Goal: Communication & Community: Answer question/provide support

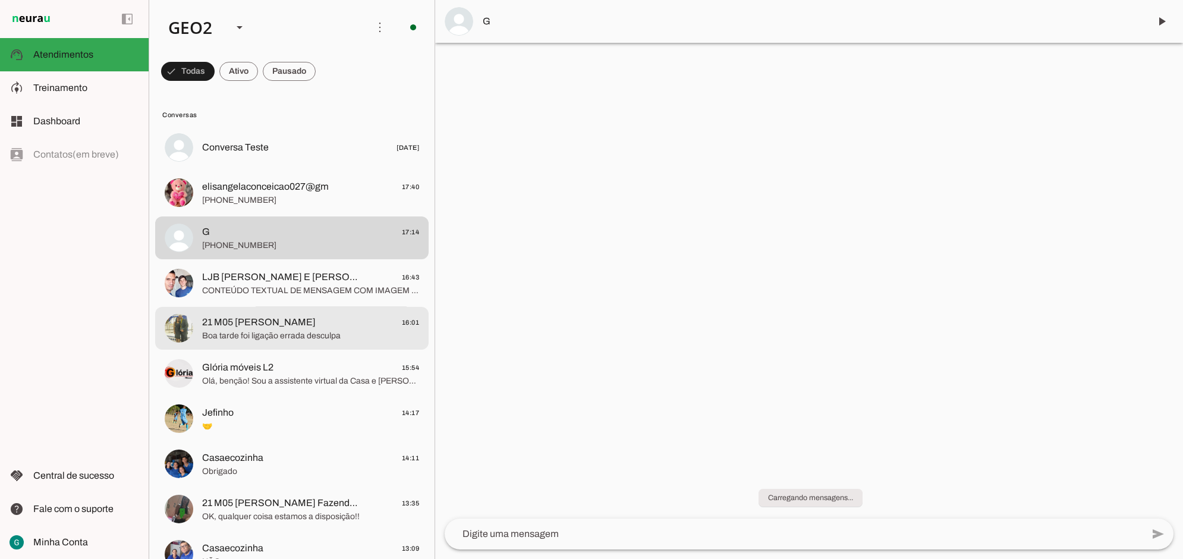
click at [322, 333] on span "Boa tarde foi ligação errada desculpa" at bounding box center [310, 335] width 217 height 12
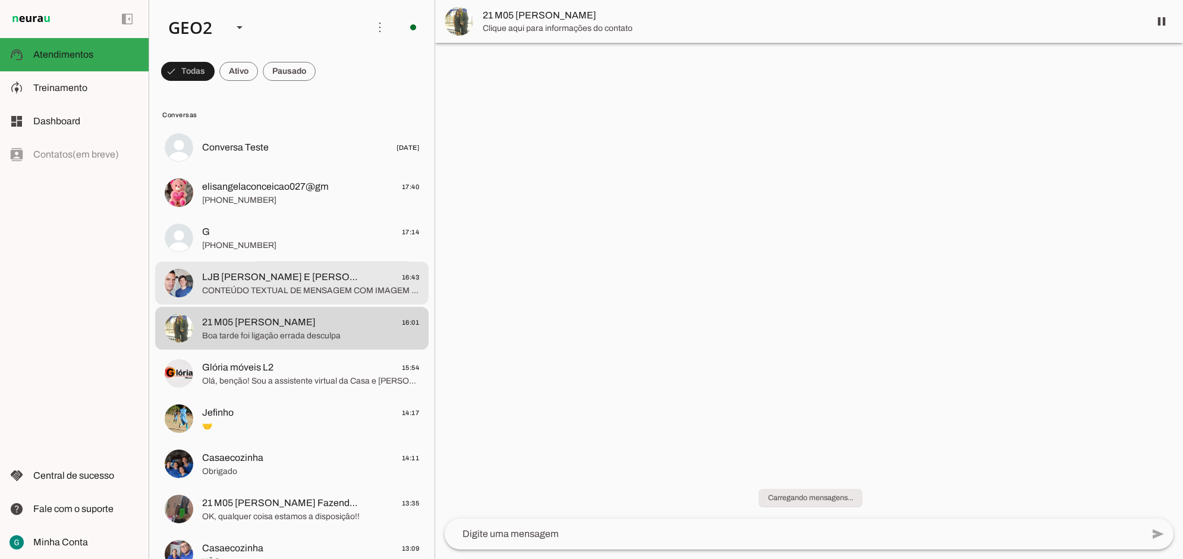
click at [264, 294] on span "CONTEÚDO TEXTUAL DE MENSAGEM COM IMAGEM (URL [URL][DOMAIN_NAME]) :" at bounding box center [310, 290] width 217 height 12
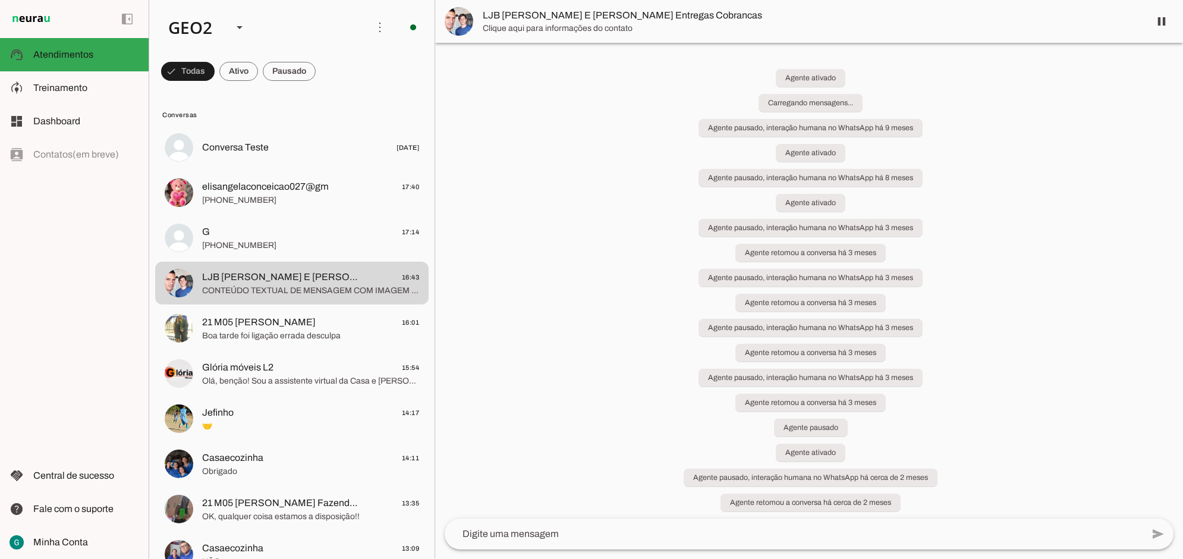
click at [1089, 278] on chat-widget "pause O agente está respondendo mensagens. Caso novas mensagens sejam enviadas …" at bounding box center [809, 279] width 748 height 559
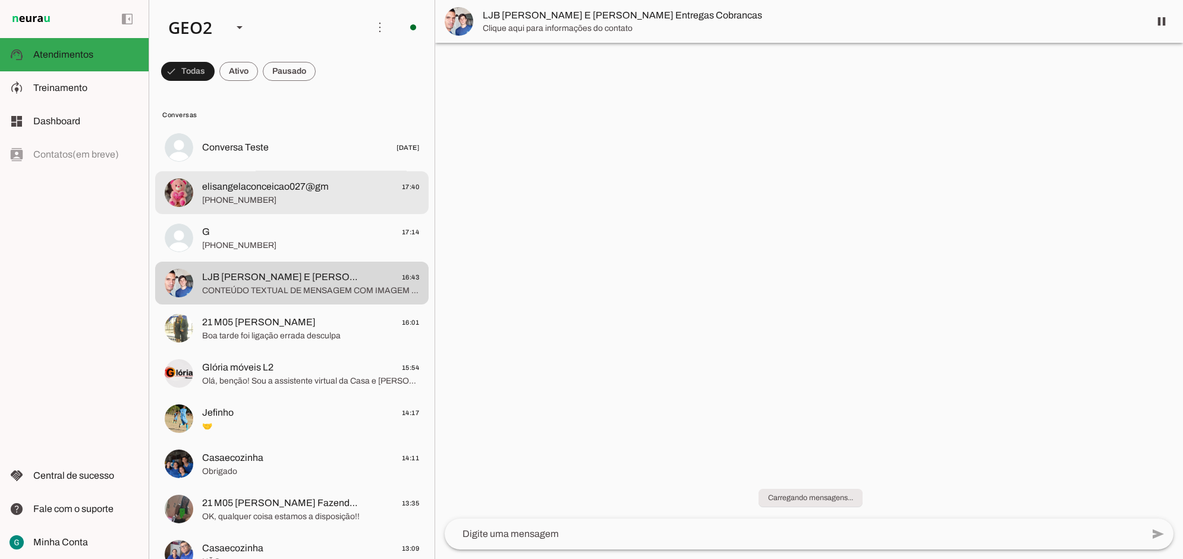
click at [242, 193] on span "elisangelaconceicao027@gm" at bounding box center [265, 186] width 127 height 14
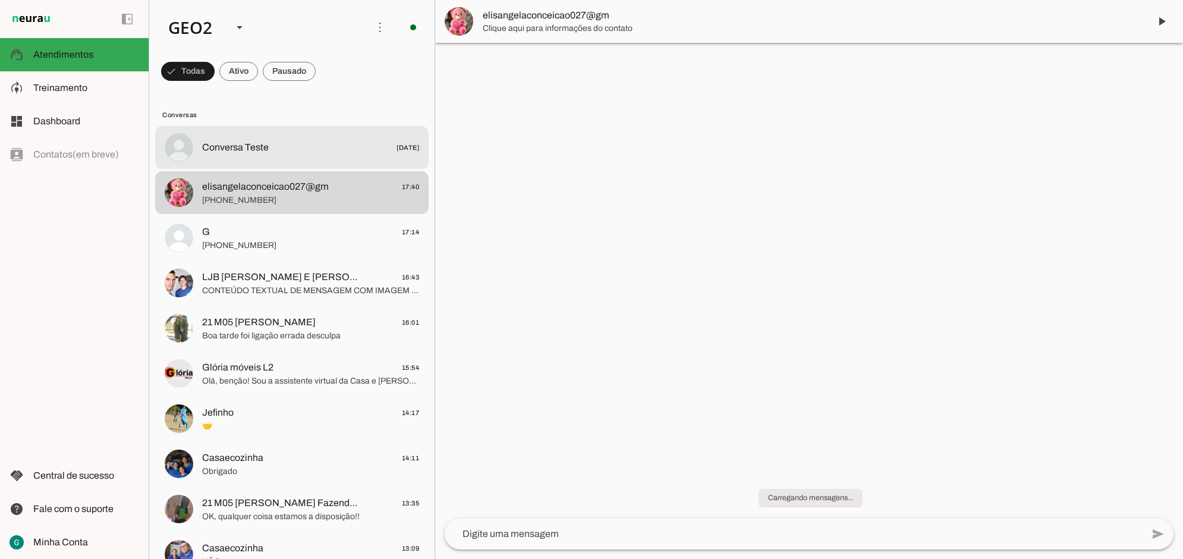
click at [218, 150] on span "Conversa Teste" at bounding box center [235, 147] width 67 height 14
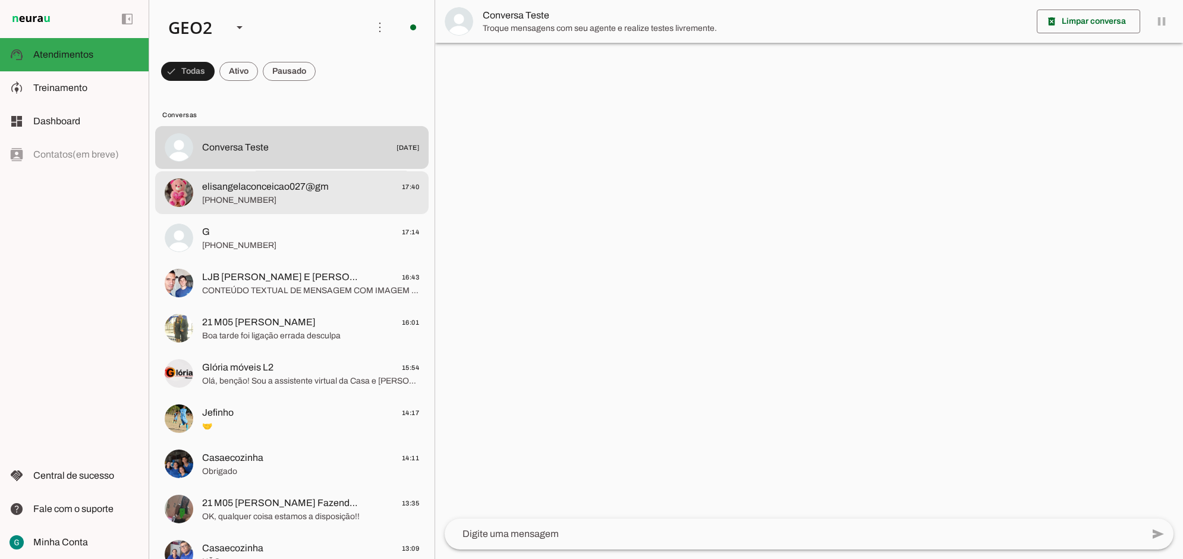
click at [229, 188] on span "elisangelaconceicao027@gm" at bounding box center [265, 186] width 127 height 14
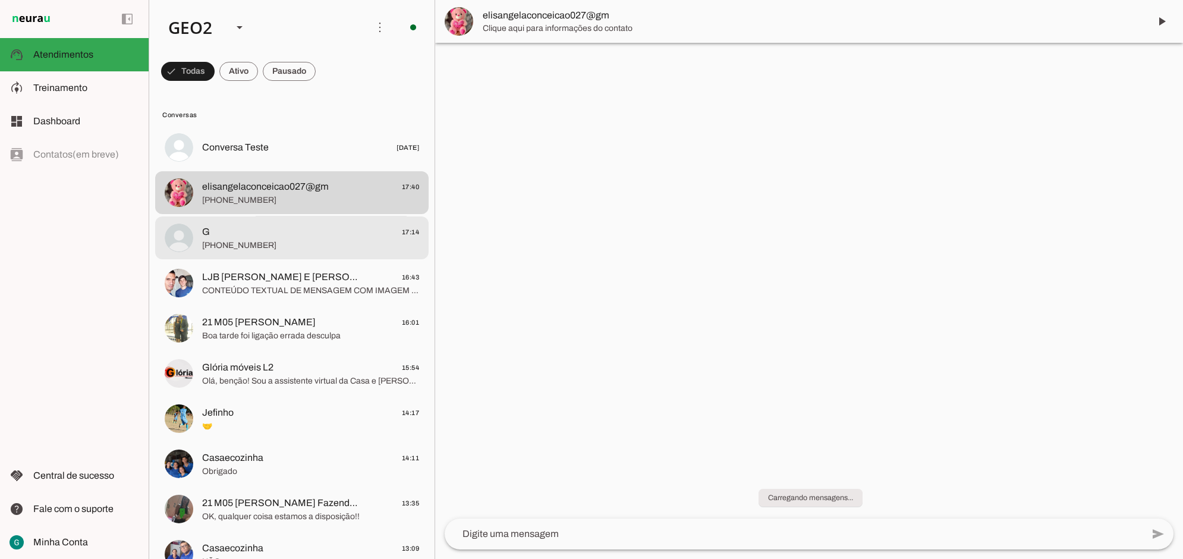
click at [235, 241] on span "[PHONE_NUMBER]" at bounding box center [310, 245] width 217 height 12
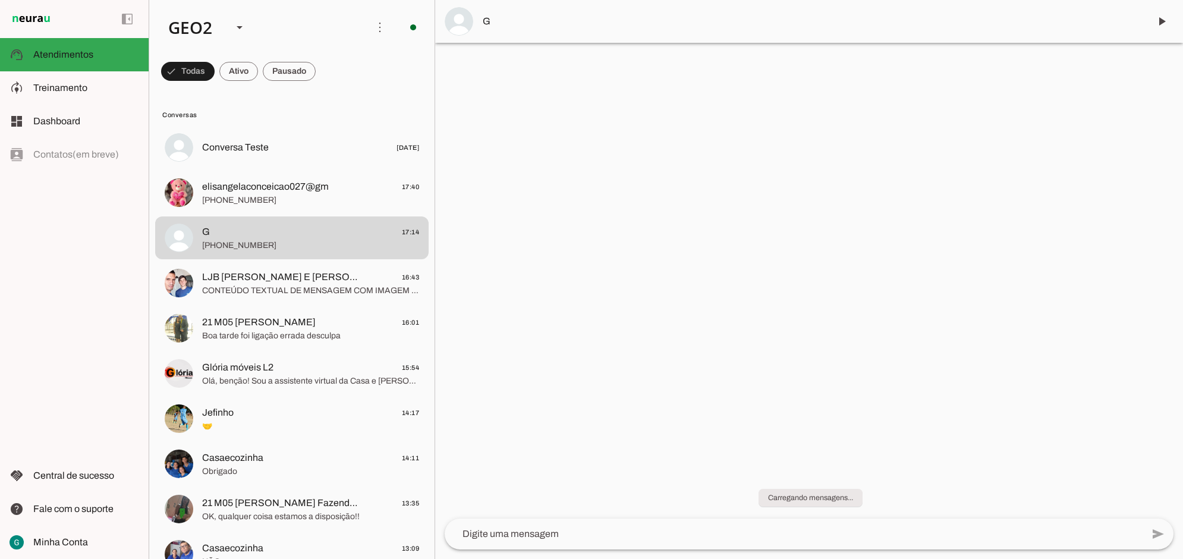
click at [675, 251] on div at bounding box center [809, 279] width 748 height 559
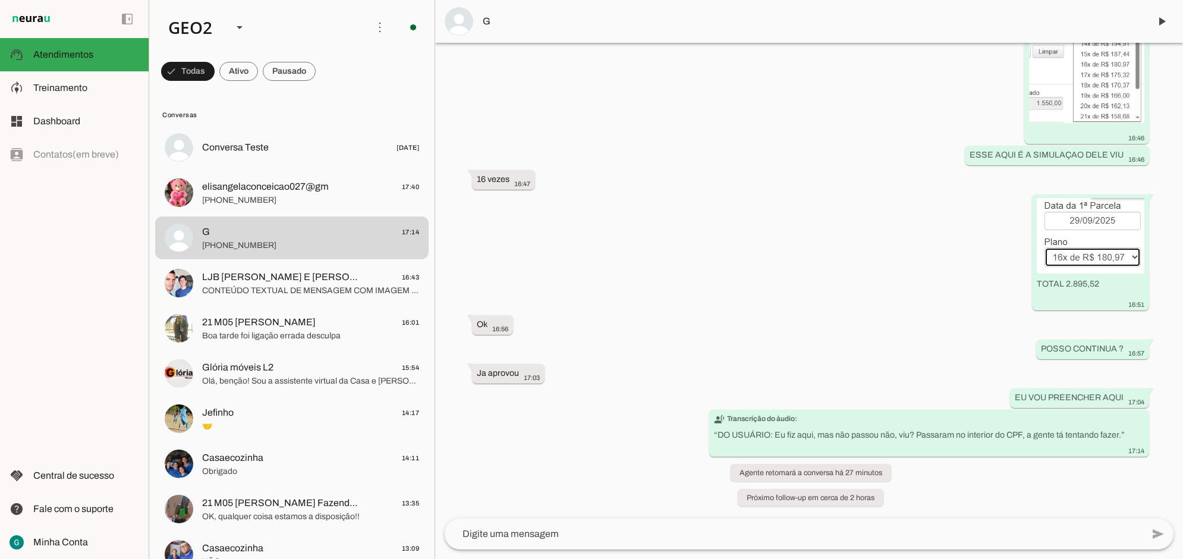
scroll to position [3697, 0]
click at [728, 256] on div "Agente ativado há cerca de 4 horas Oi 13:54 Olá, benção! Sou a assistente virtu…" at bounding box center [809, 280] width 748 height 475
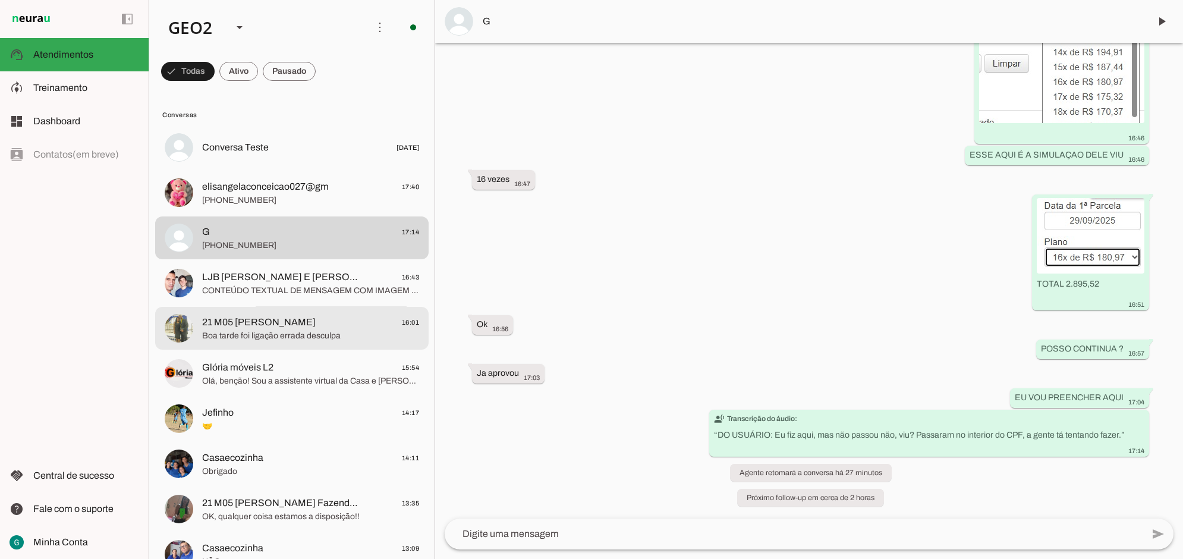
click at [302, 333] on span "Boa tarde foi ligação errada desculpa" at bounding box center [310, 335] width 217 height 12
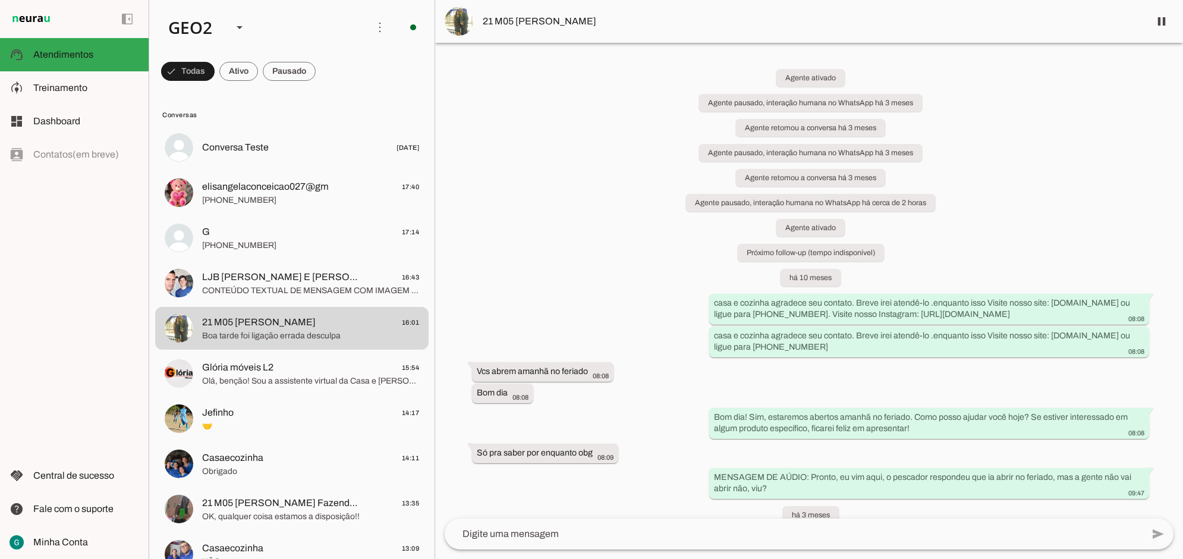
click at [1014, 169] on div "Agente ativado Agente pausado, interação humana no WhatsApp há 3 meses Agente r…" at bounding box center [809, 280] width 748 height 475
